Goal: Task Accomplishment & Management: Use online tool/utility

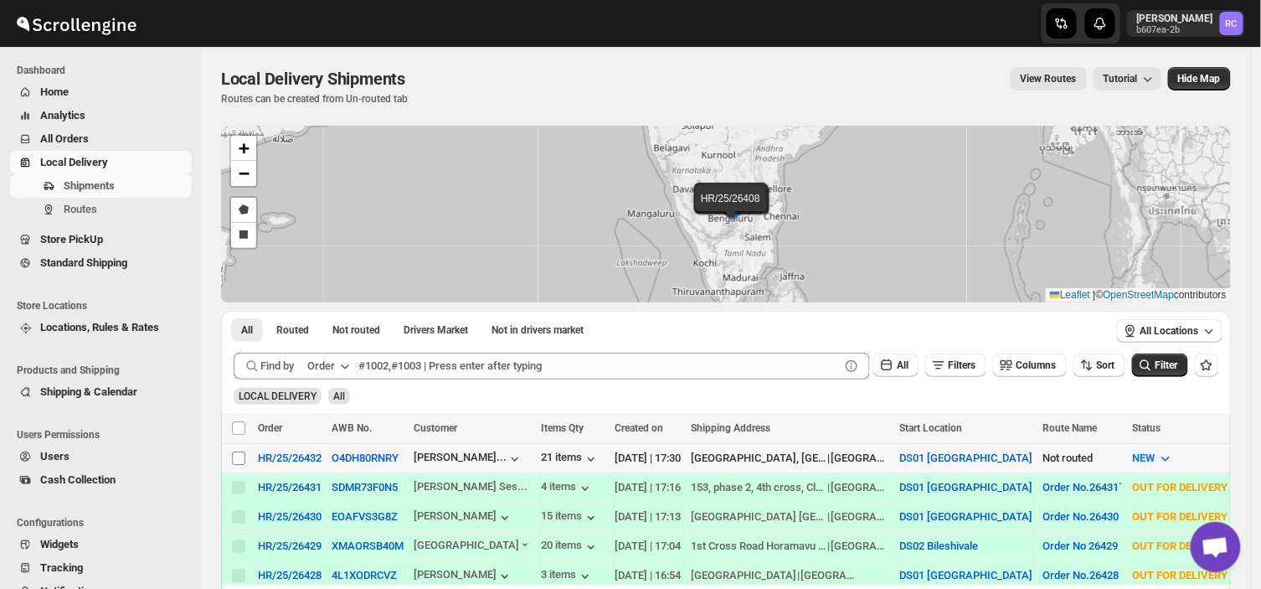
click at [233, 456] on input "Select shipment" at bounding box center [238, 457] width 13 height 13
checkbox input "true"
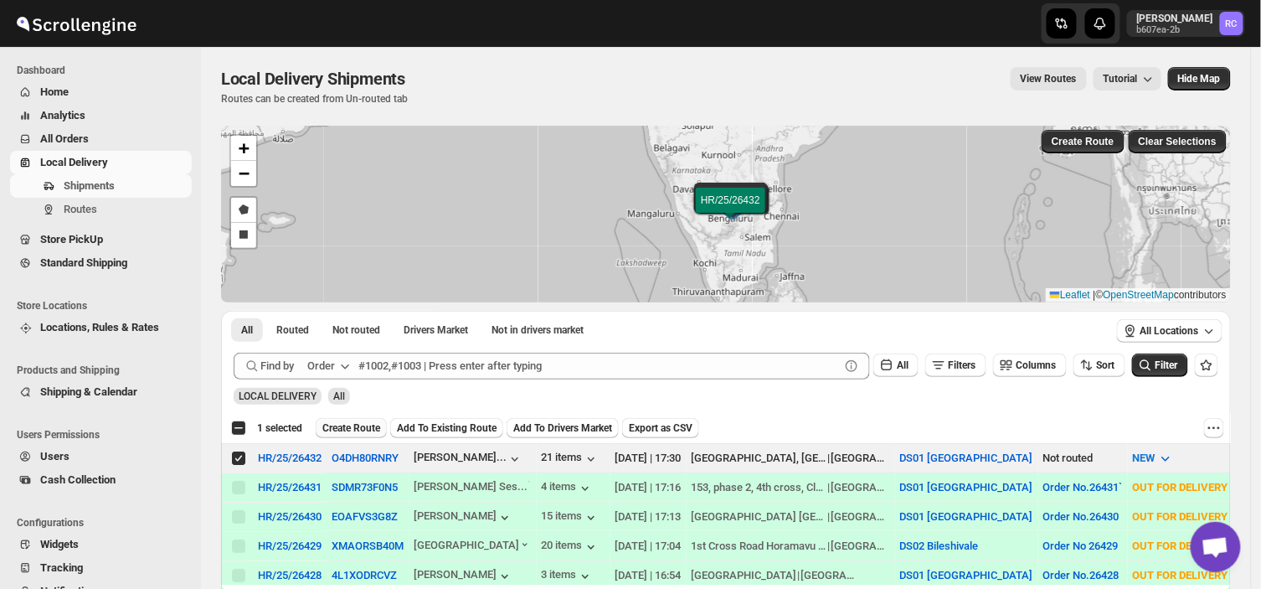
click at [357, 424] on span "Create Route" at bounding box center [351, 427] width 58 height 13
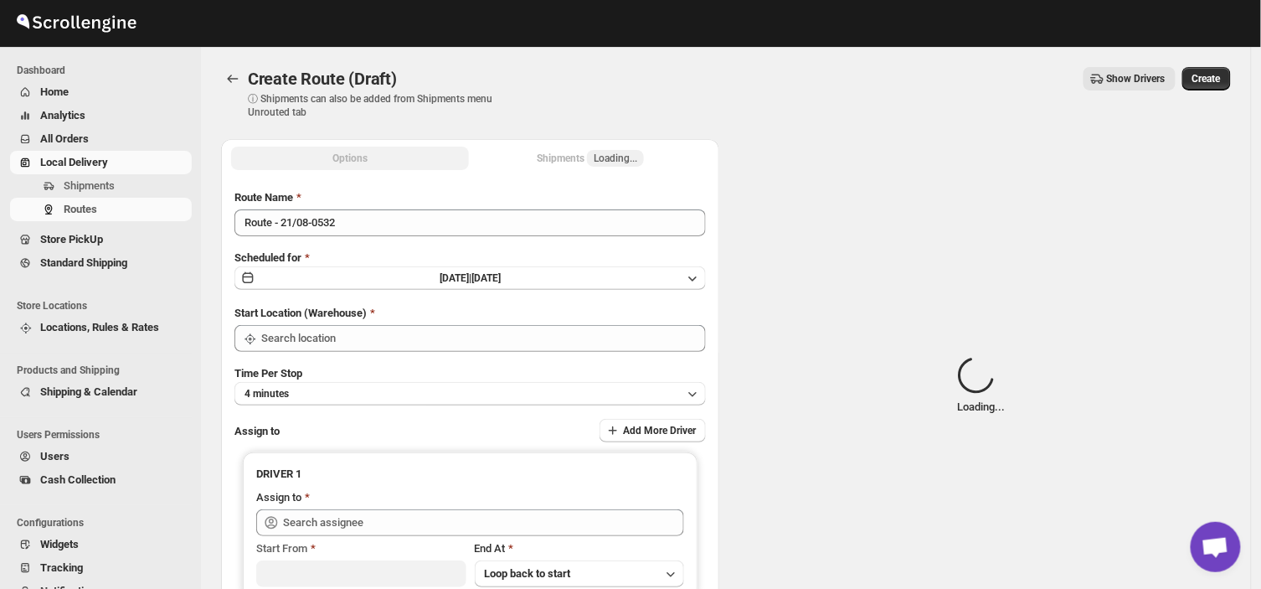
type input "DS01 [GEOGRAPHIC_DATA]"
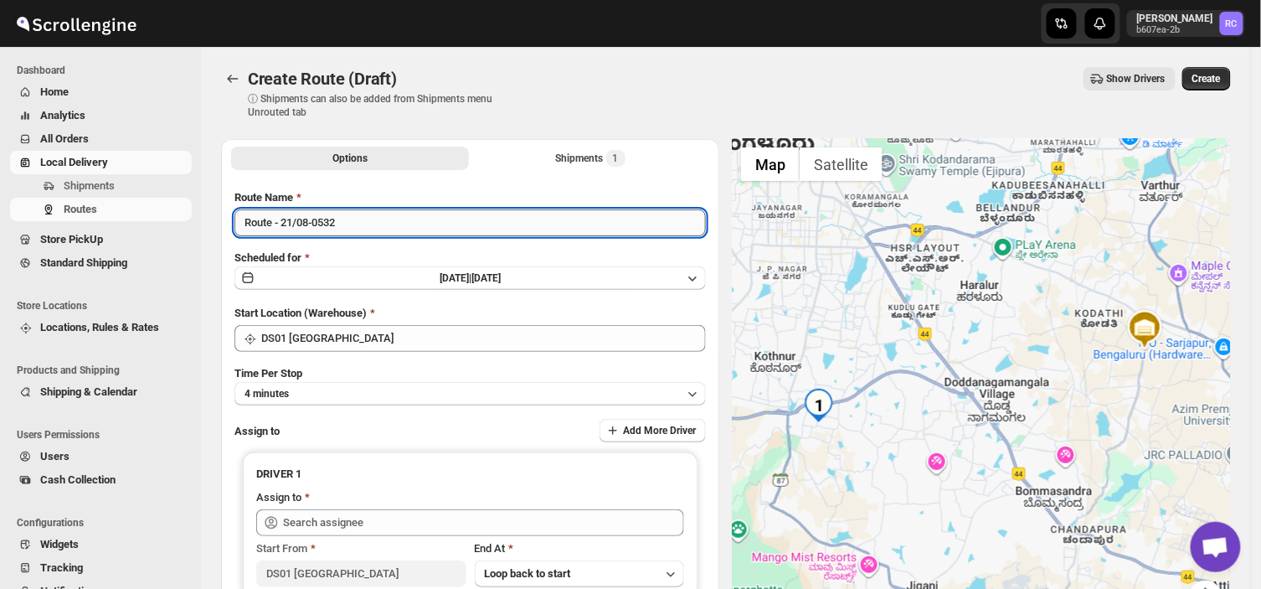
click at [344, 221] on input "Route - 21/08-0532" at bounding box center [469, 222] width 471 height 27
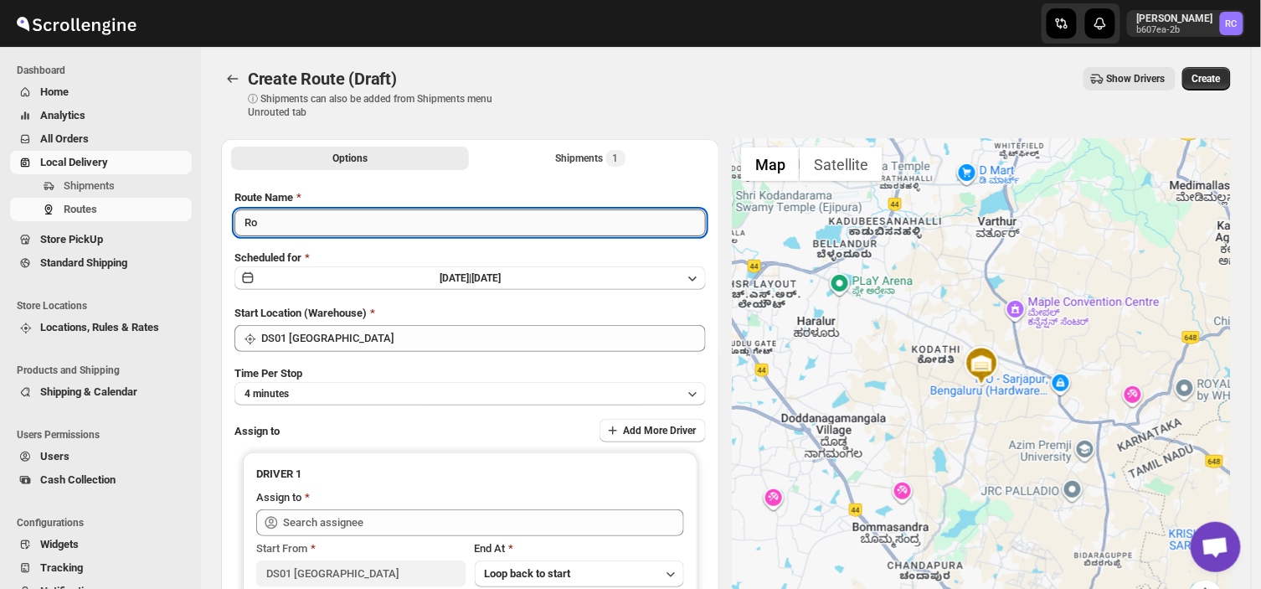
type input "R"
click at [344, 221] on input "Order no 26432" at bounding box center [469, 222] width 471 height 27
type input "Order no 26432"
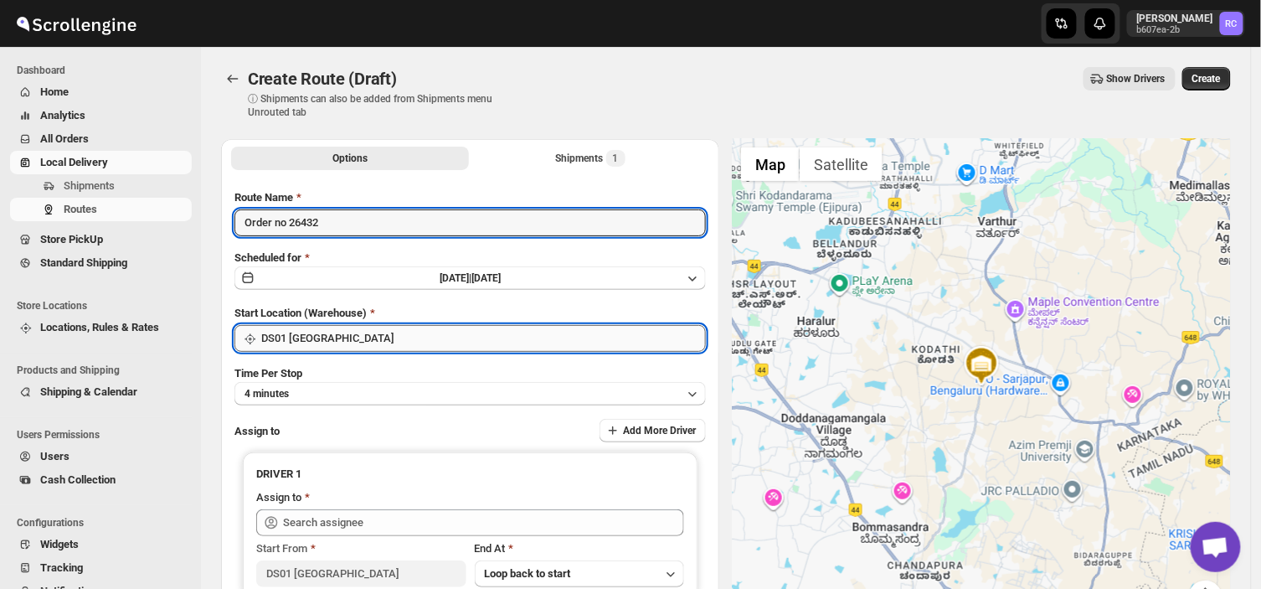
click at [345, 348] on input "DS01 [GEOGRAPHIC_DATA]" at bounding box center [483, 338] width 445 height 27
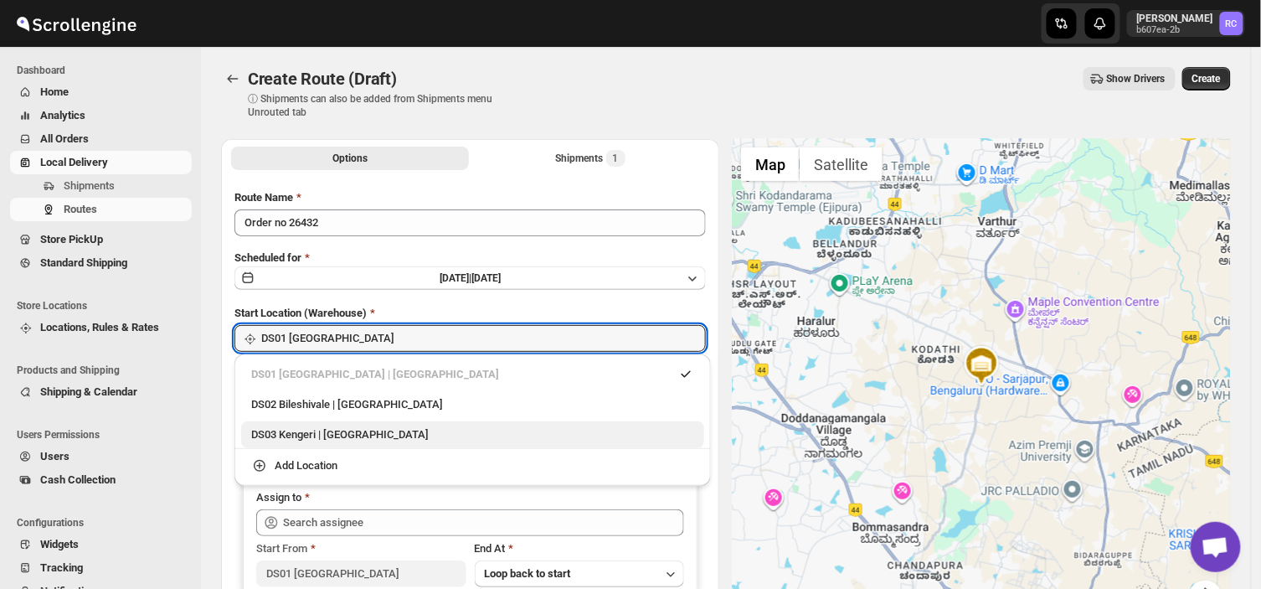
click at [271, 434] on div "DS03 Kengeri | [GEOGRAPHIC_DATA]" at bounding box center [472, 434] width 443 height 17
type input "DS03 Kengeri"
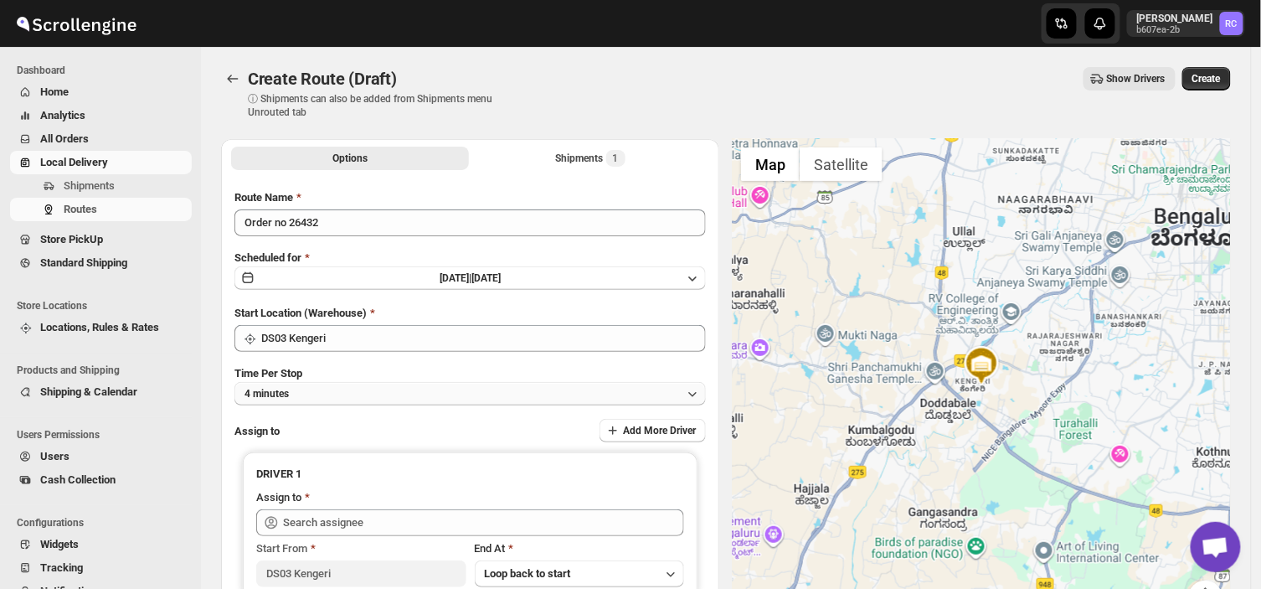
click at [304, 388] on button "4 minutes" at bounding box center [469, 393] width 471 height 23
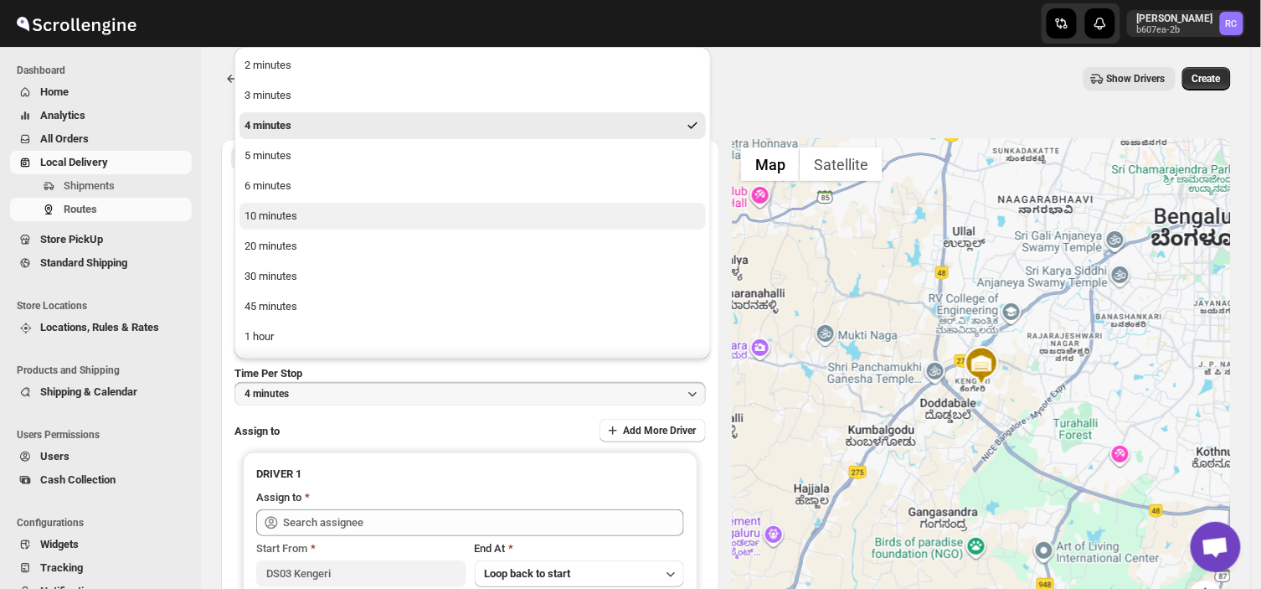
click at [274, 212] on div "10 minutes" at bounding box center [271, 216] width 53 height 17
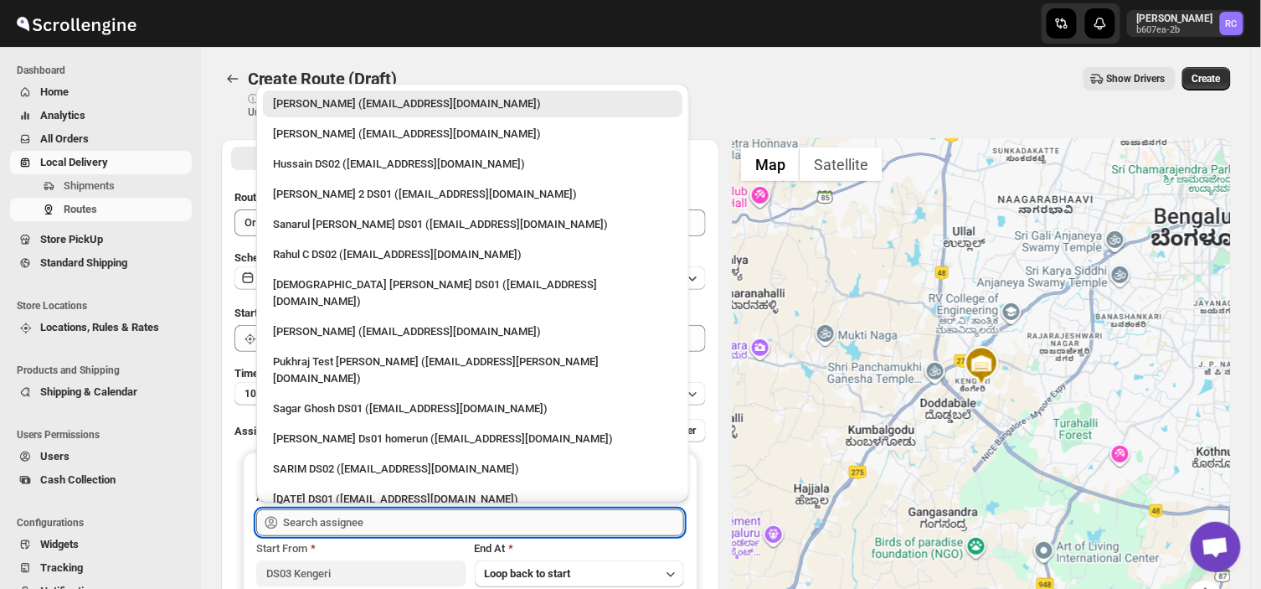
click at [374, 531] on input "text" at bounding box center [483, 522] width 401 height 27
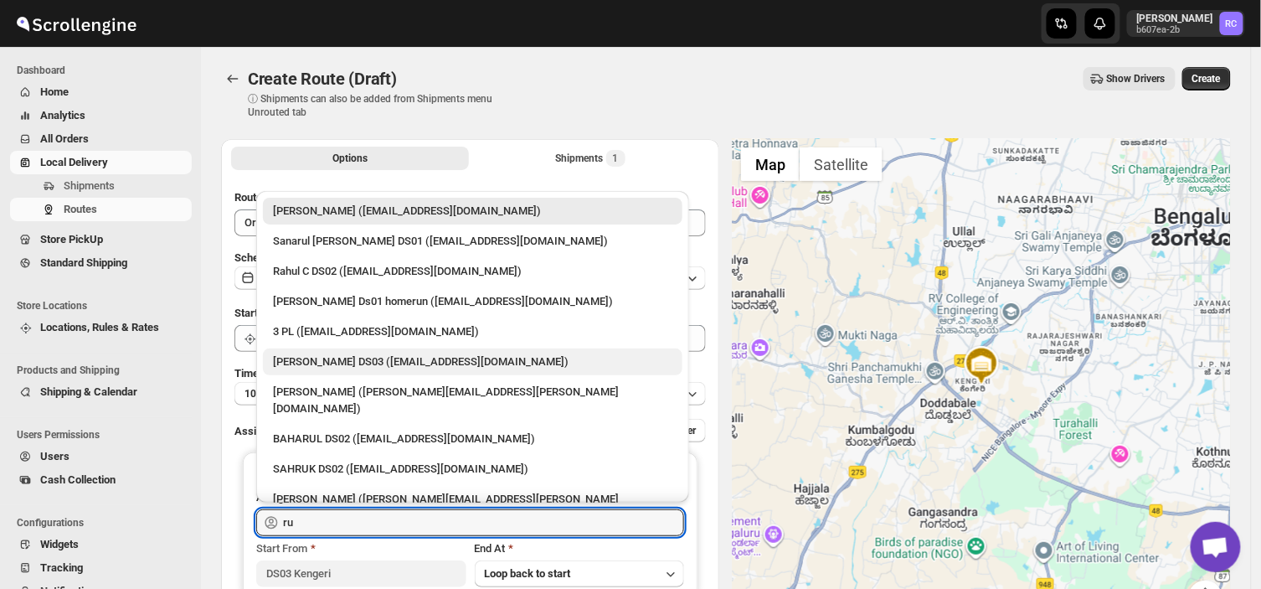
click at [363, 358] on div "[PERSON_NAME] DS03 ([EMAIL_ADDRESS][DOMAIN_NAME])" at bounding box center [472, 361] width 399 height 17
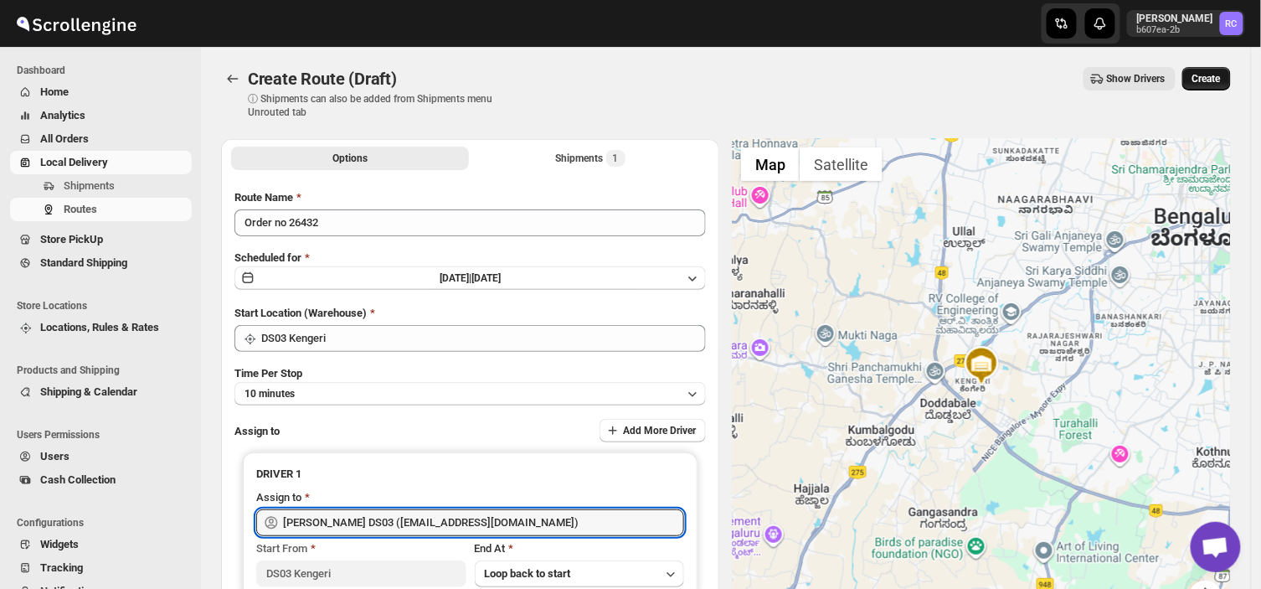
type input "[PERSON_NAME] DS03 ([EMAIL_ADDRESS][DOMAIN_NAME])"
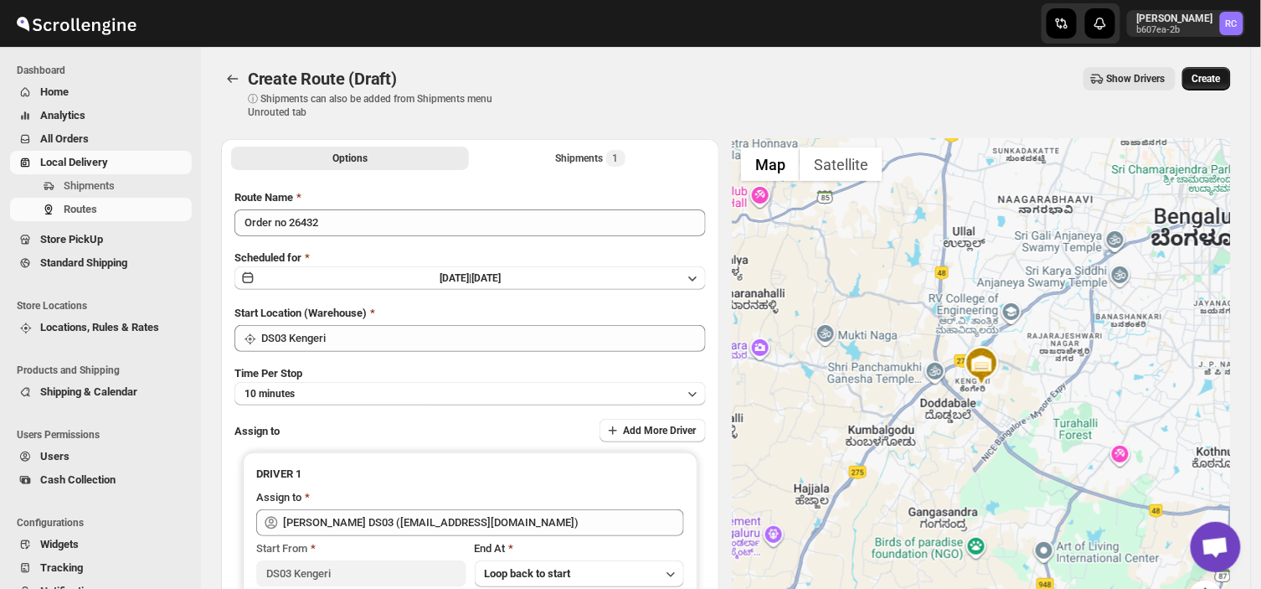
click at [1221, 72] on span "Create" at bounding box center [1206, 78] width 28 height 13
